Goal: Task Accomplishment & Management: Use online tool/utility

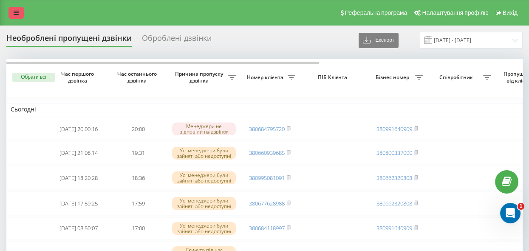
click at [14, 12] on icon at bounding box center [16, 13] width 5 height 6
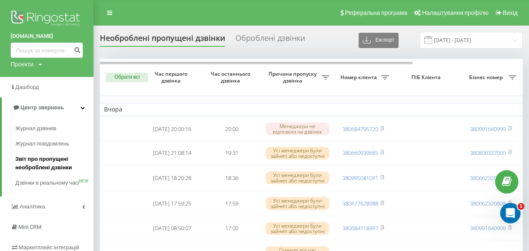
click at [41, 168] on span "Звіт про пропущені необроблені дзвінки" at bounding box center [52, 163] width 74 height 17
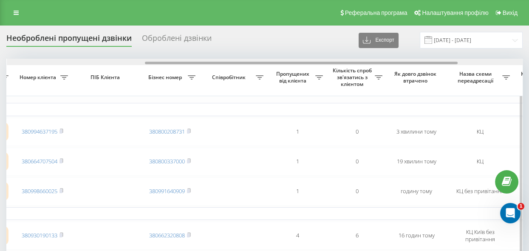
scroll to position [0, 244]
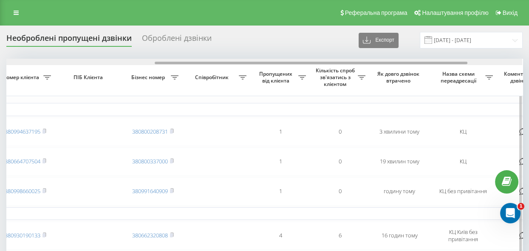
drag, startPoint x: 279, startPoint y: 62, endPoint x: 428, endPoint y: 90, distance: 151.4
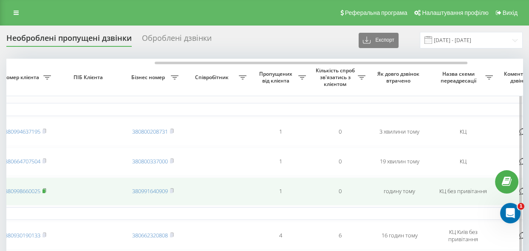
click at [45, 189] on rect at bounding box center [44, 191] width 3 height 4
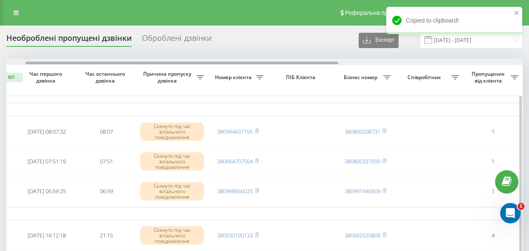
scroll to position [0, 33]
drag, startPoint x: 245, startPoint y: 62, endPoint x: 122, endPoint y: 63, distance: 123.7
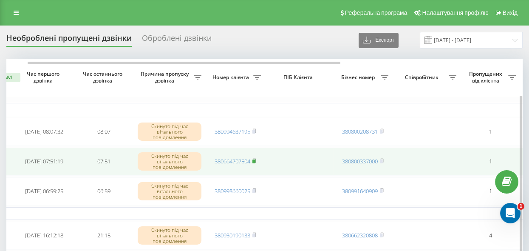
click at [254, 159] on rect at bounding box center [254, 161] width 3 height 4
click at [255, 160] on rect at bounding box center [254, 161] width 3 height 4
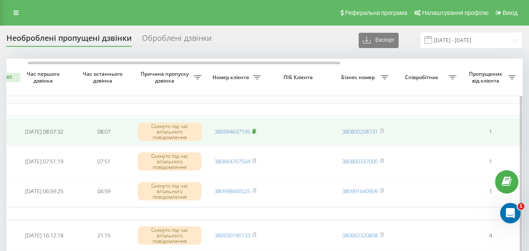
click at [255, 130] on rect at bounding box center [254, 132] width 3 height 4
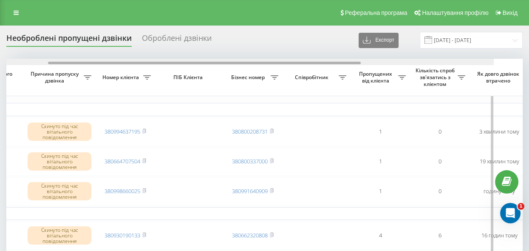
scroll to position [0, 99]
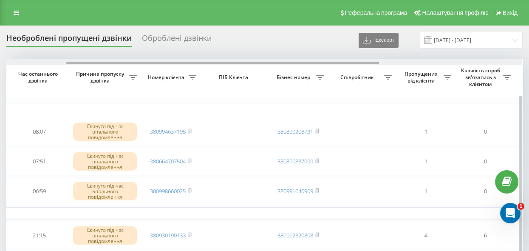
drag, startPoint x: 216, startPoint y: 63, endPoint x: 255, endPoint y: 85, distance: 45.1
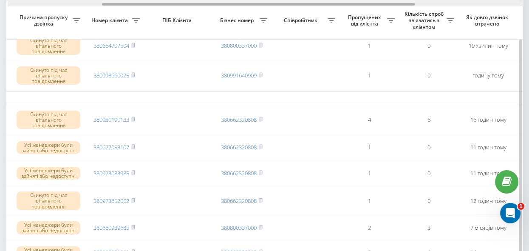
scroll to position [0, 156]
drag, startPoint x: 288, startPoint y: 4, endPoint x: 323, endPoint y: 6, distance: 34.9
click at [323, 6] on div at bounding box center [266, 3] width 516 height 6
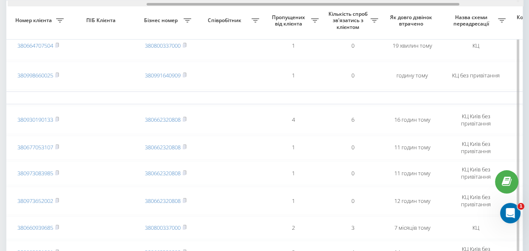
scroll to position [0, 234]
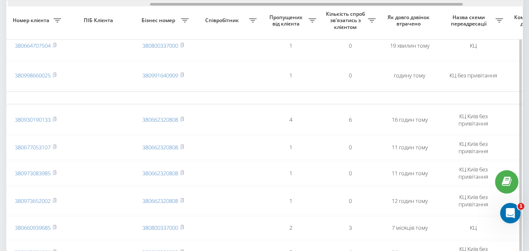
drag, startPoint x: 298, startPoint y: 4, endPoint x: 345, endPoint y: 9, distance: 47.4
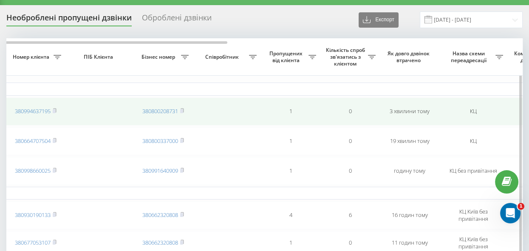
scroll to position [0, 0]
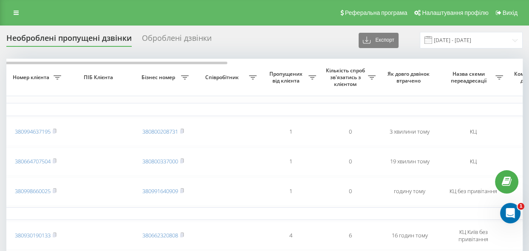
drag, startPoint x: 11, startPoint y: 13, endPoint x: 45, endPoint y: 10, distance: 34.2
click at [11, 13] on link at bounding box center [16, 13] width 15 height 12
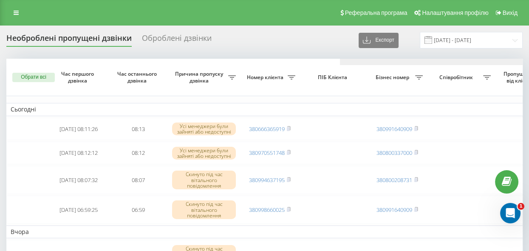
scroll to position [0, 333]
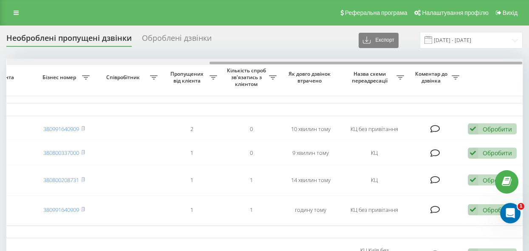
click at [185, 61] on div at bounding box center [265, 62] width 516 height 6
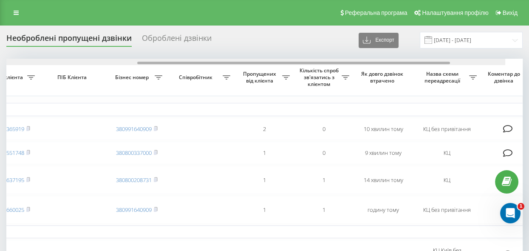
scroll to position [0, 210]
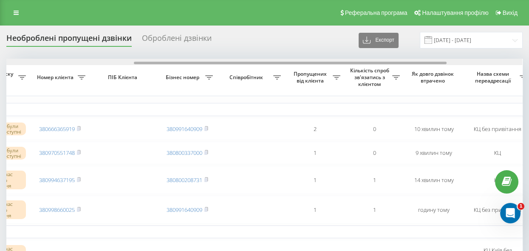
drag, startPoint x: 215, startPoint y: 62, endPoint x: 139, endPoint y: 85, distance: 78.7
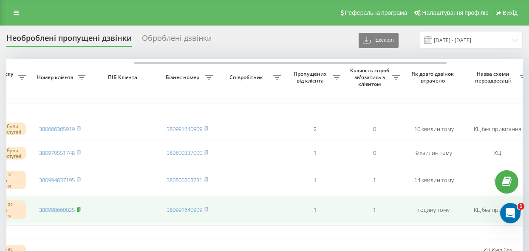
click at [79, 210] on rect at bounding box center [78, 210] width 3 height 4
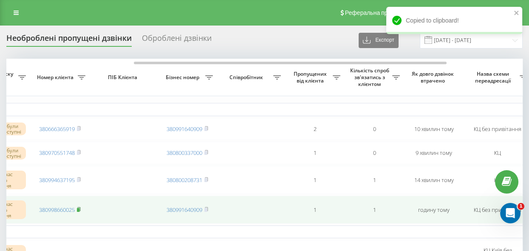
click at [79, 210] on rect at bounding box center [78, 210] width 3 height 4
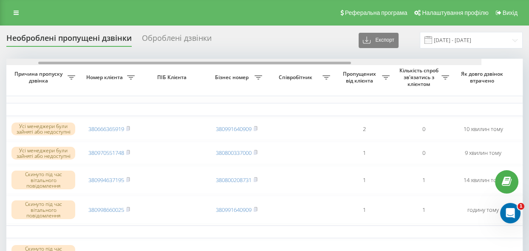
scroll to position [0, 73]
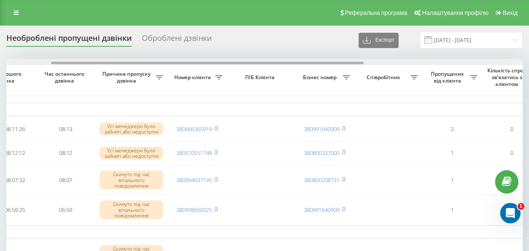
drag, startPoint x: 257, startPoint y: 62, endPoint x: 173, endPoint y: 68, distance: 83.6
click at [173, 68] on th "Номер клієнта" at bounding box center [198, 77] width 60 height 37
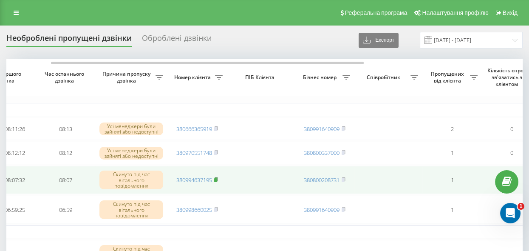
click at [218, 180] on icon at bounding box center [216, 179] width 4 height 5
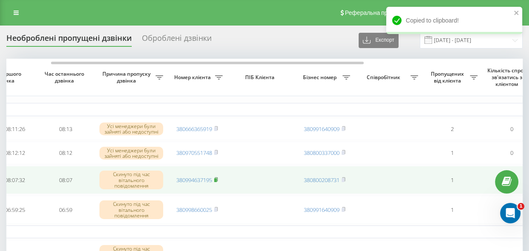
click at [217, 180] on rect at bounding box center [215, 180] width 3 height 4
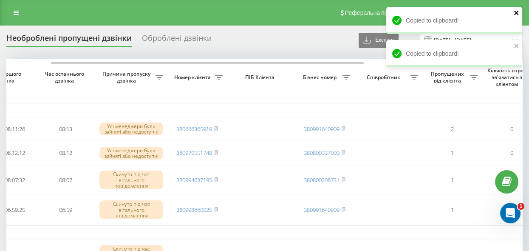
drag, startPoint x: 516, startPoint y: 12, endPoint x: 516, endPoint y: 38, distance: 25.5
click at [516, 14] on icon "close" at bounding box center [516, 13] width 4 height 4
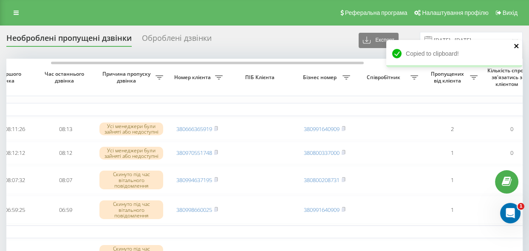
click at [516, 45] on div "Copied to clipboard!" at bounding box center [454, 53] width 136 height 27
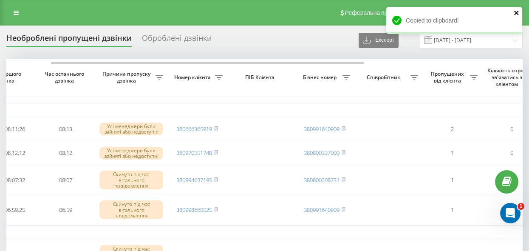
click at [518, 12] on icon "close" at bounding box center [517, 12] width 6 height 7
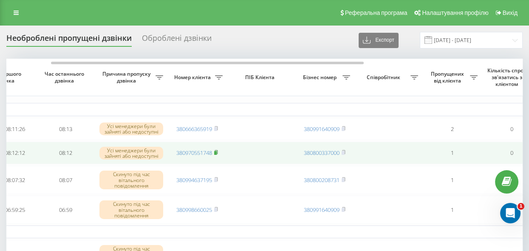
click at [217, 153] on rect at bounding box center [215, 153] width 3 height 4
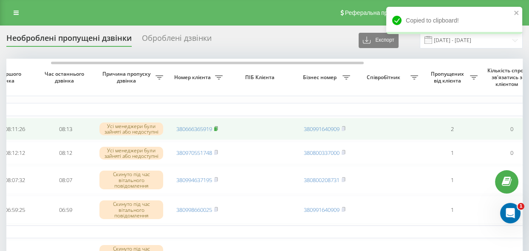
click at [216, 128] on rect at bounding box center [215, 129] width 3 height 4
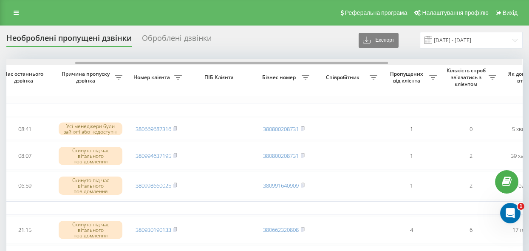
drag, startPoint x: 186, startPoint y: 63, endPoint x: 252, endPoint y: 97, distance: 74.0
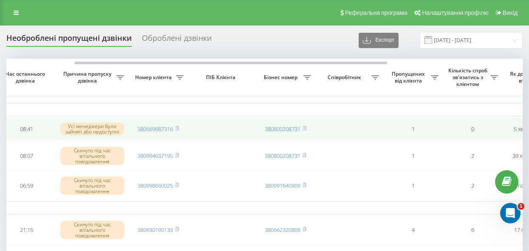
drag, startPoint x: 178, startPoint y: 128, endPoint x: 191, endPoint y: 128, distance: 13.2
click at [178, 128] on rect at bounding box center [176, 129] width 3 height 4
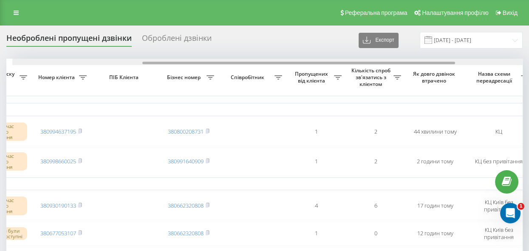
scroll to position [0, 232]
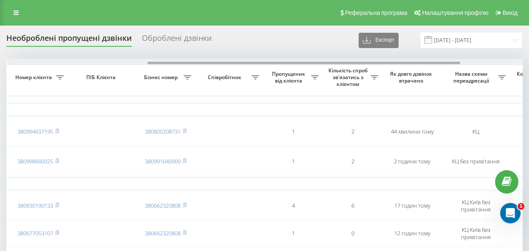
drag, startPoint x: 287, startPoint y: 62, endPoint x: 429, endPoint y: 75, distance: 141.8
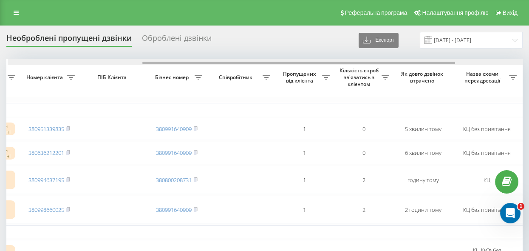
scroll to position [0, 222]
drag, startPoint x: 213, startPoint y: 62, endPoint x: 347, endPoint y: 112, distance: 143.0
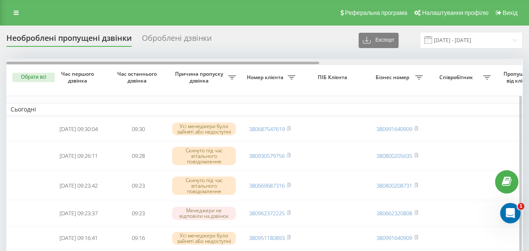
drag, startPoint x: 225, startPoint y: 62, endPoint x: 192, endPoint y: 61, distance: 33.6
click at [192, 61] on div at bounding box center [264, 62] width 516 height 6
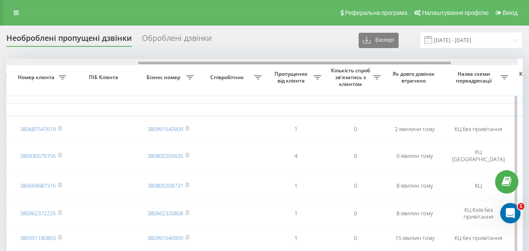
drag, startPoint x: 192, startPoint y: 62, endPoint x: 327, endPoint y: 99, distance: 140.2
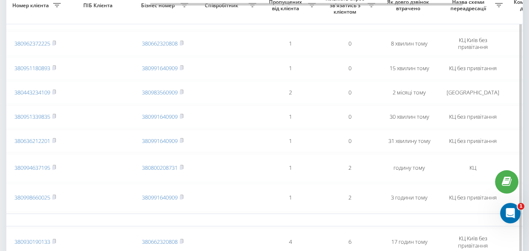
scroll to position [154, 0]
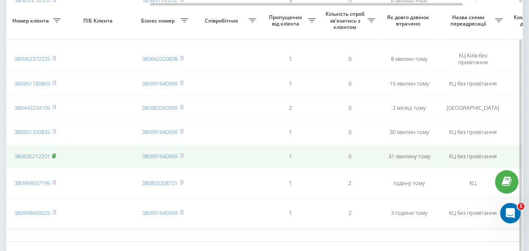
click at [55, 158] on rect at bounding box center [53, 156] width 3 height 4
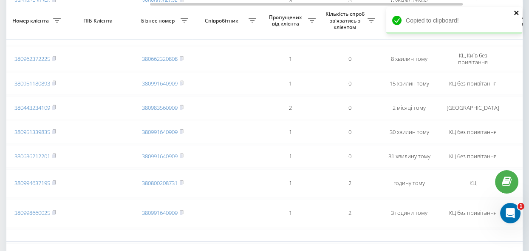
click at [515, 12] on icon "close" at bounding box center [517, 12] width 6 height 7
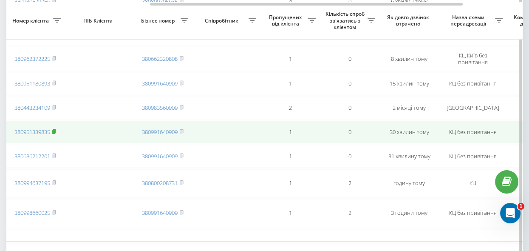
click at [53, 132] on rect at bounding box center [53, 132] width 3 height 4
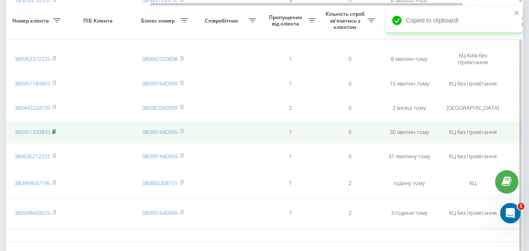
click at [55, 133] on rect at bounding box center [53, 132] width 3 height 4
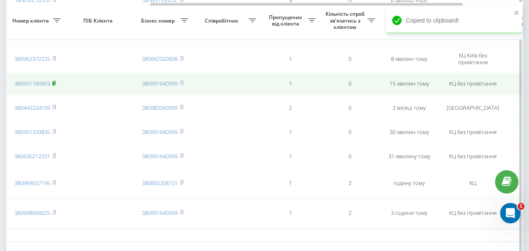
click at [54, 82] on rect at bounding box center [53, 84] width 3 height 4
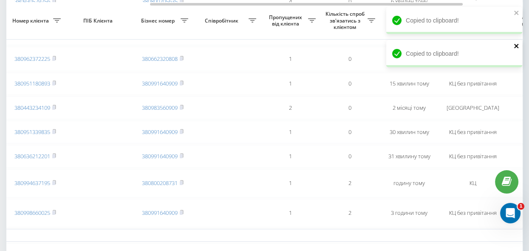
click at [516, 49] on button "close" at bounding box center [517, 47] width 6 height 8
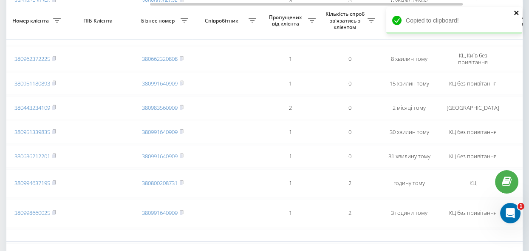
click at [516, 14] on icon "close" at bounding box center [517, 12] width 6 height 7
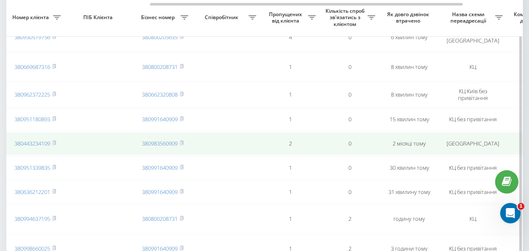
scroll to position [116, 0]
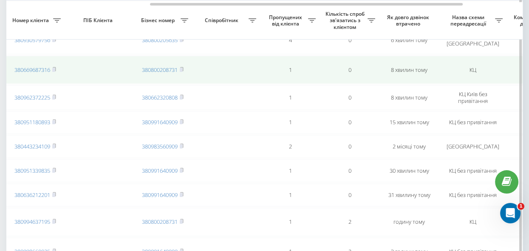
click at [56, 67] on icon at bounding box center [54, 69] width 4 height 5
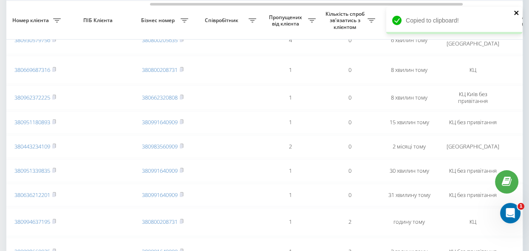
click at [516, 14] on icon "close" at bounding box center [516, 13] width 4 height 4
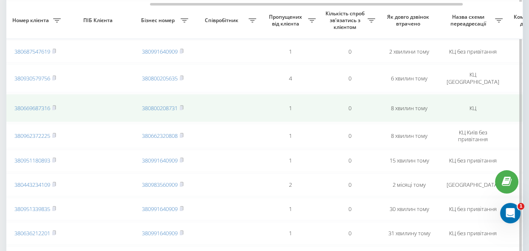
scroll to position [39, 0]
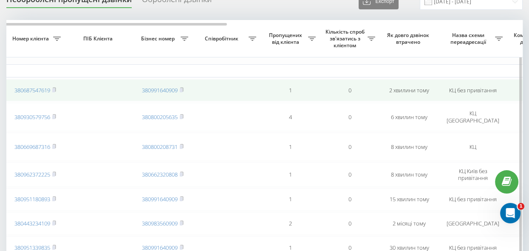
drag, startPoint x: 54, startPoint y: 88, endPoint x: 63, endPoint y: 88, distance: 8.5
click at [54, 88] on rect at bounding box center [53, 90] width 3 height 4
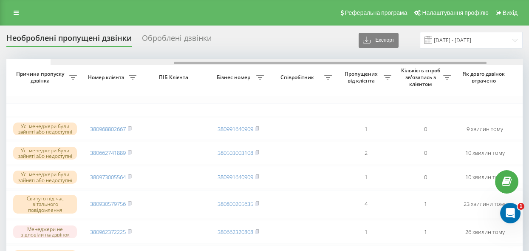
scroll to position [0, 206]
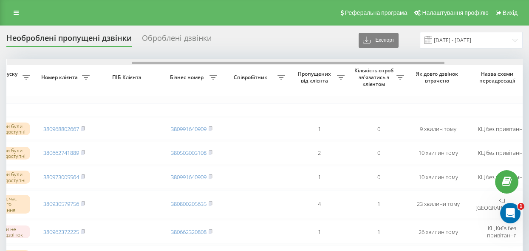
drag, startPoint x: 181, startPoint y: 63, endPoint x: 298, endPoint y: 78, distance: 118.8
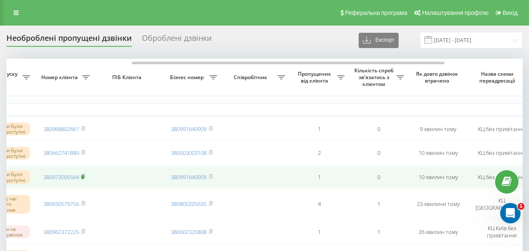
click at [82, 177] on rect at bounding box center [82, 177] width 3 height 4
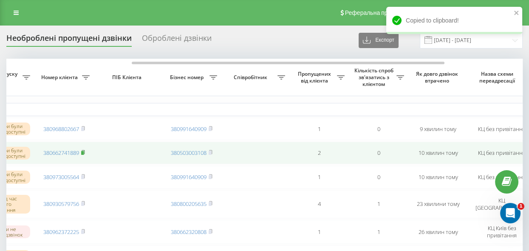
click at [84, 154] on rect at bounding box center [82, 153] width 3 height 4
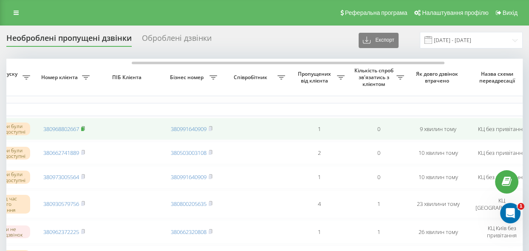
click at [84, 128] on rect at bounding box center [82, 129] width 3 height 4
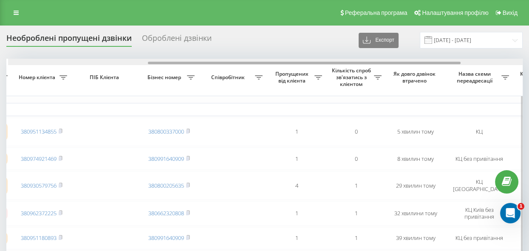
scroll to position [0, 230]
drag, startPoint x: 181, startPoint y: 62, endPoint x: 321, endPoint y: 84, distance: 142.0
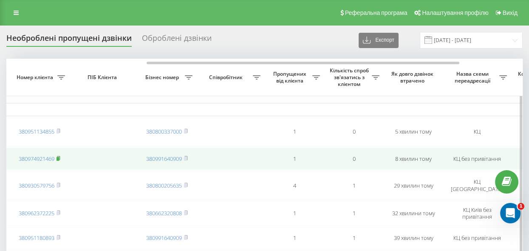
click at [59, 157] on rect at bounding box center [58, 158] width 3 height 4
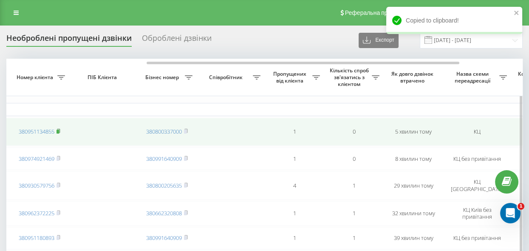
click at [58, 130] on rect at bounding box center [58, 132] width 3 height 4
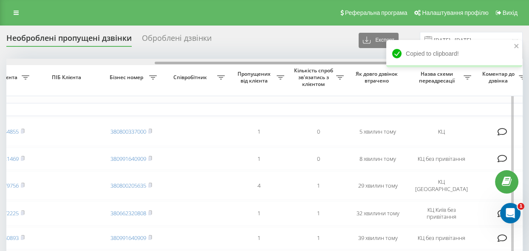
scroll to position [0, 333]
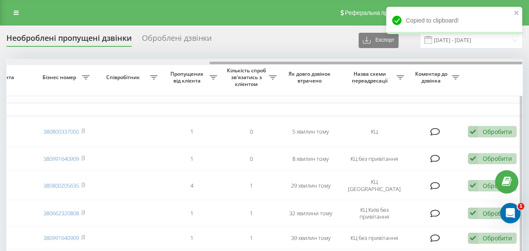
drag, startPoint x: 265, startPoint y: 61, endPoint x: 367, endPoint y: 71, distance: 102.5
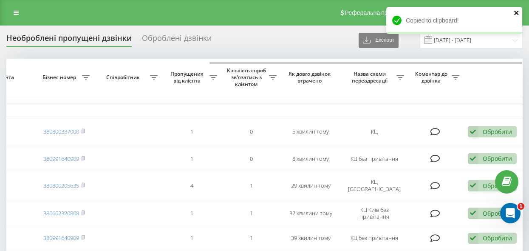
click at [517, 11] on icon "close" at bounding box center [517, 12] width 6 height 7
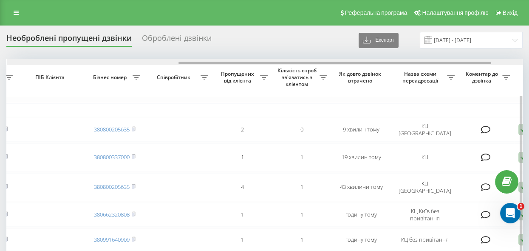
scroll to position [0, 298]
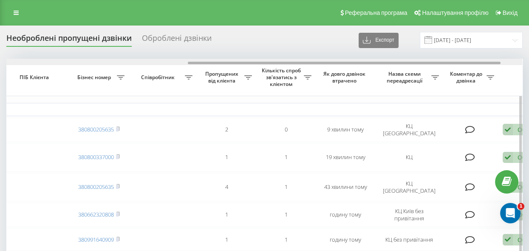
drag, startPoint x: 107, startPoint y: 62, endPoint x: 288, endPoint y: 99, distance: 185.4
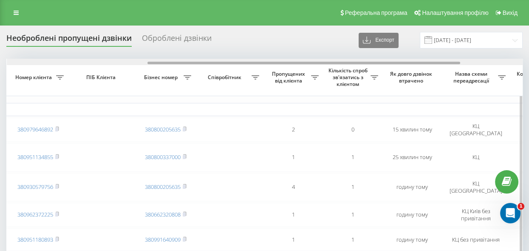
scroll to position [0, 233]
drag, startPoint x: 189, startPoint y: 61, endPoint x: 331, endPoint y: 96, distance: 145.8
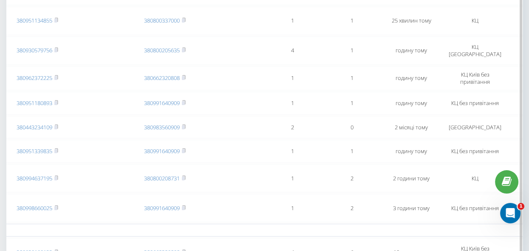
scroll to position [39, 0]
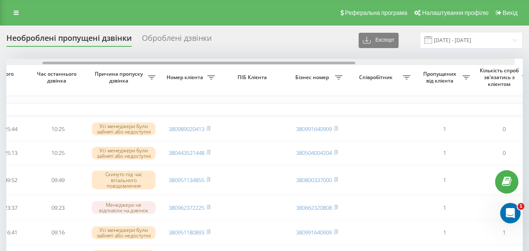
scroll to position [0, 73]
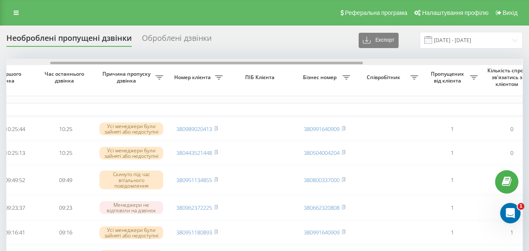
drag, startPoint x: 179, startPoint y: 63, endPoint x: 223, endPoint y: 107, distance: 62.2
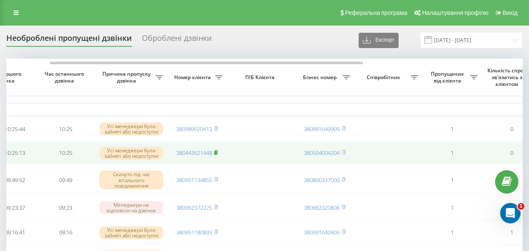
click at [216, 153] on rect at bounding box center [215, 153] width 3 height 4
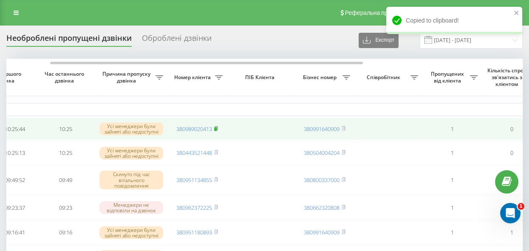
click at [217, 128] on rect at bounding box center [215, 129] width 3 height 4
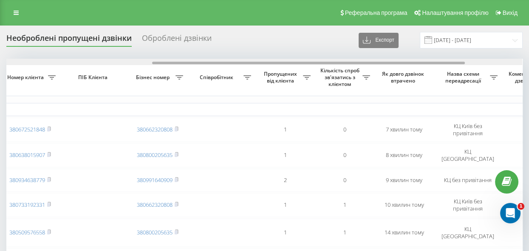
scroll to position [0, 242]
drag, startPoint x: 289, startPoint y: 63, endPoint x: 436, endPoint y: 100, distance: 152.1
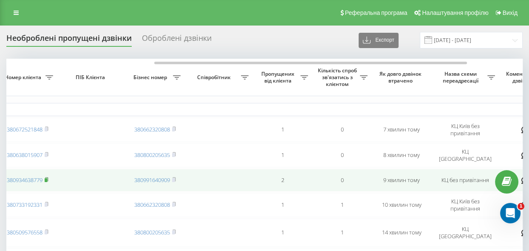
click at [48, 178] on icon at bounding box center [47, 179] width 4 height 5
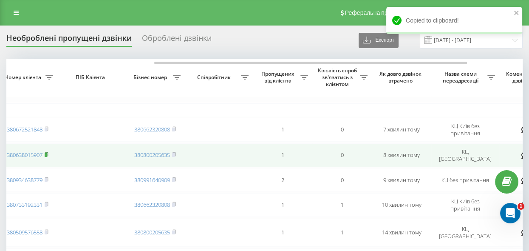
click at [47, 153] on rect at bounding box center [46, 155] width 3 height 4
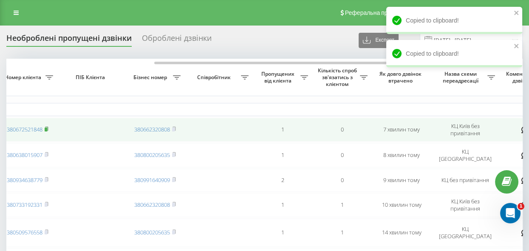
click at [47, 128] on rect at bounding box center [46, 130] width 3 height 4
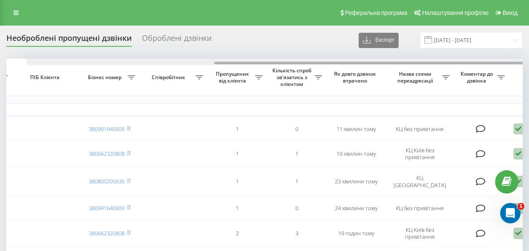
scroll to position [0, 308]
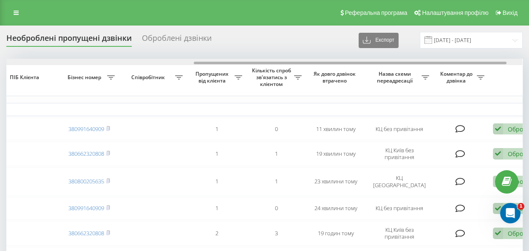
drag, startPoint x: 157, startPoint y: 62, endPoint x: 345, endPoint y: 100, distance: 191.4
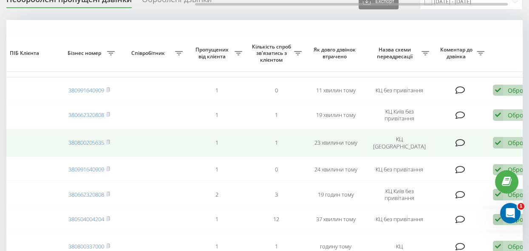
scroll to position [77, 0]
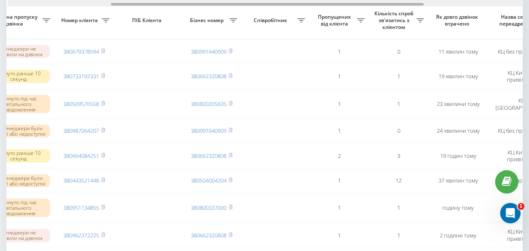
drag, startPoint x: 224, startPoint y: 5, endPoint x: 139, endPoint y: 14, distance: 84.8
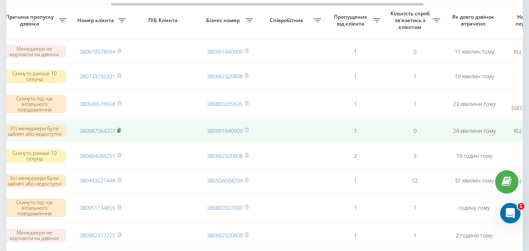
click at [120, 131] on rect at bounding box center [118, 131] width 3 height 4
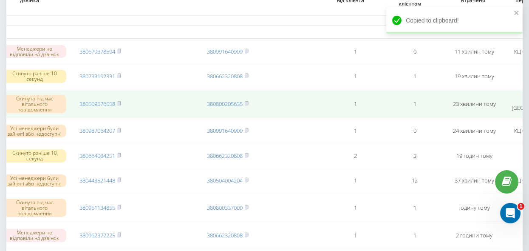
scroll to position [39, 0]
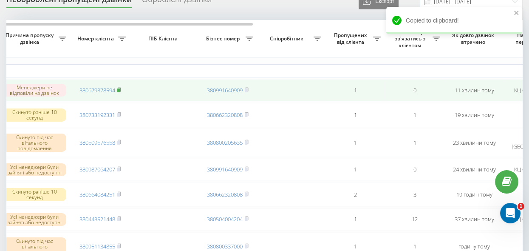
click at [119, 88] on rect at bounding box center [118, 90] width 3 height 4
